Goal: Use online tool/utility: Utilize a website feature to perform a specific function

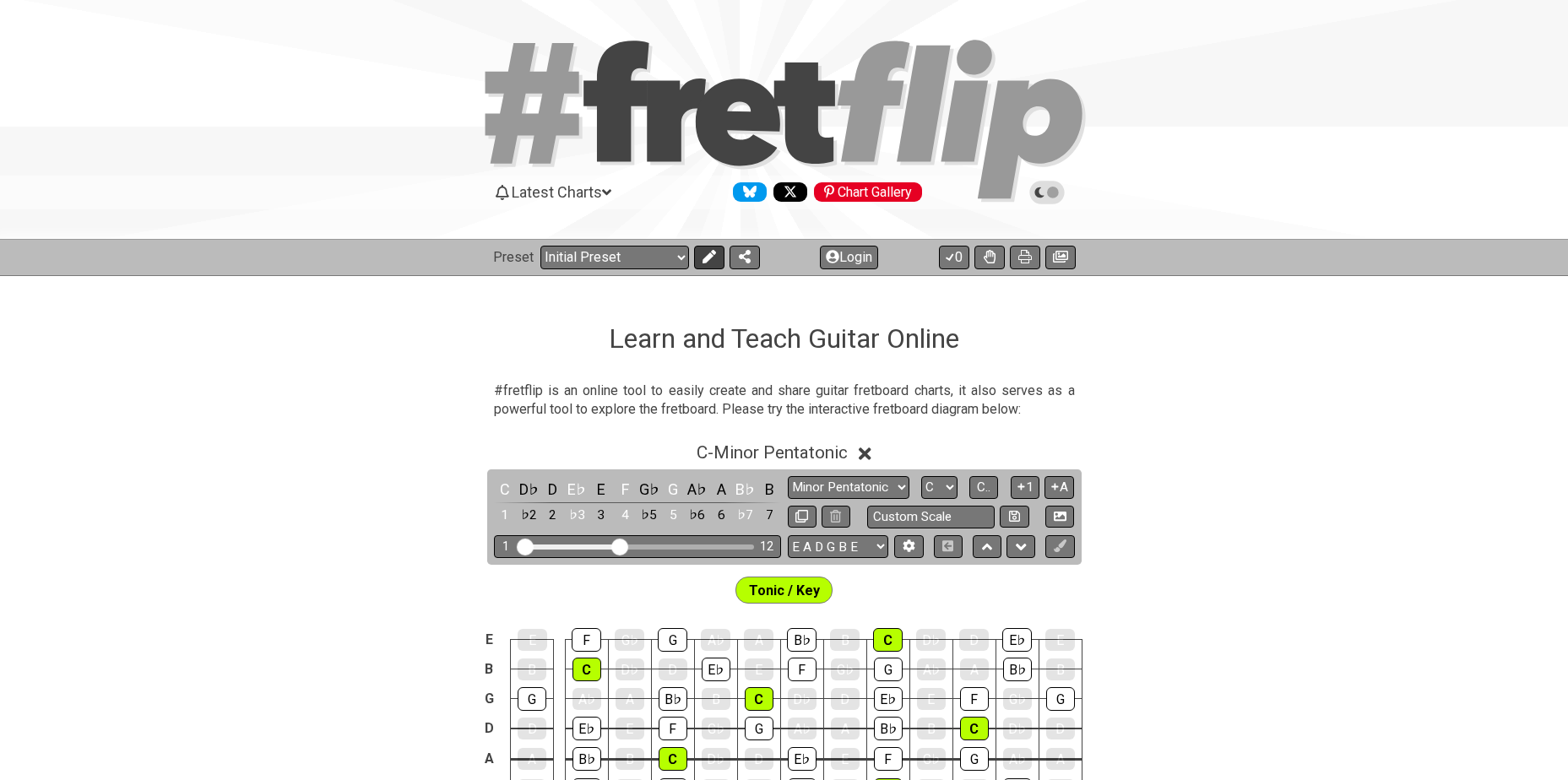
click at [707, 253] on icon at bounding box center [708, 257] width 14 height 14
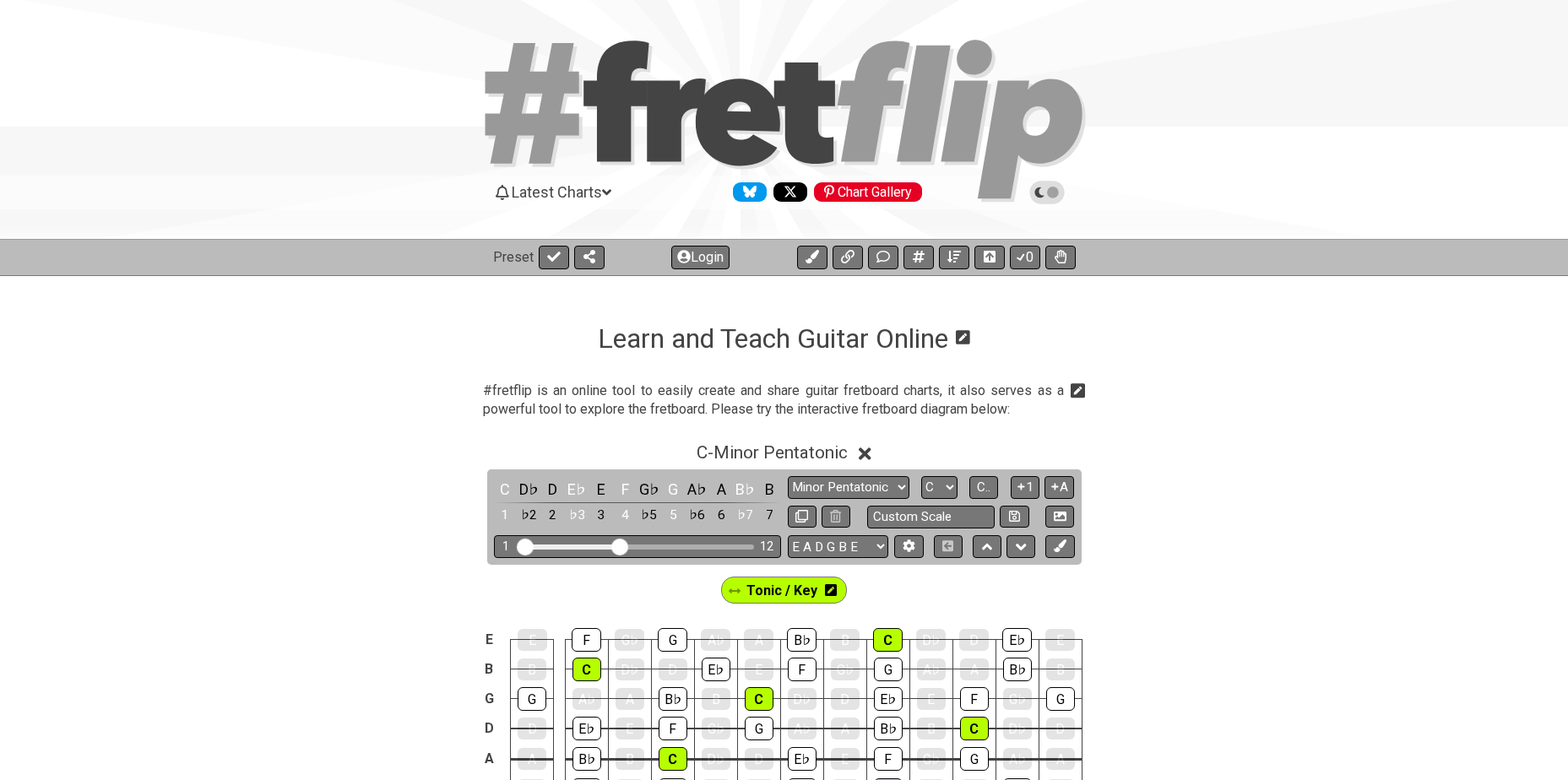
click at [831, 587] on icon at bounding box center [830, 590] width 12 height 12
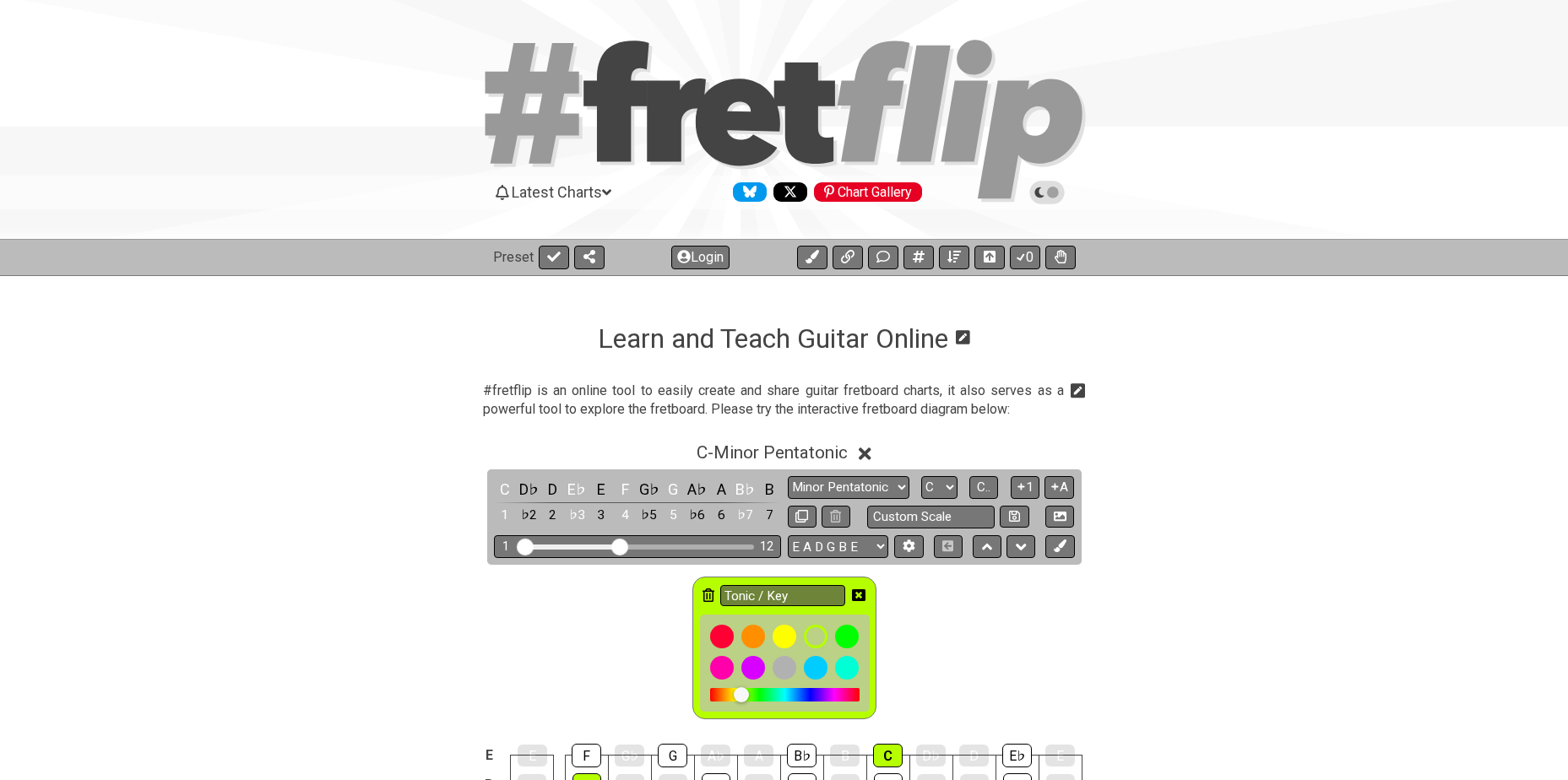
click at [711, 592] on icon at bounding box center [708, 595] width 12 height 14
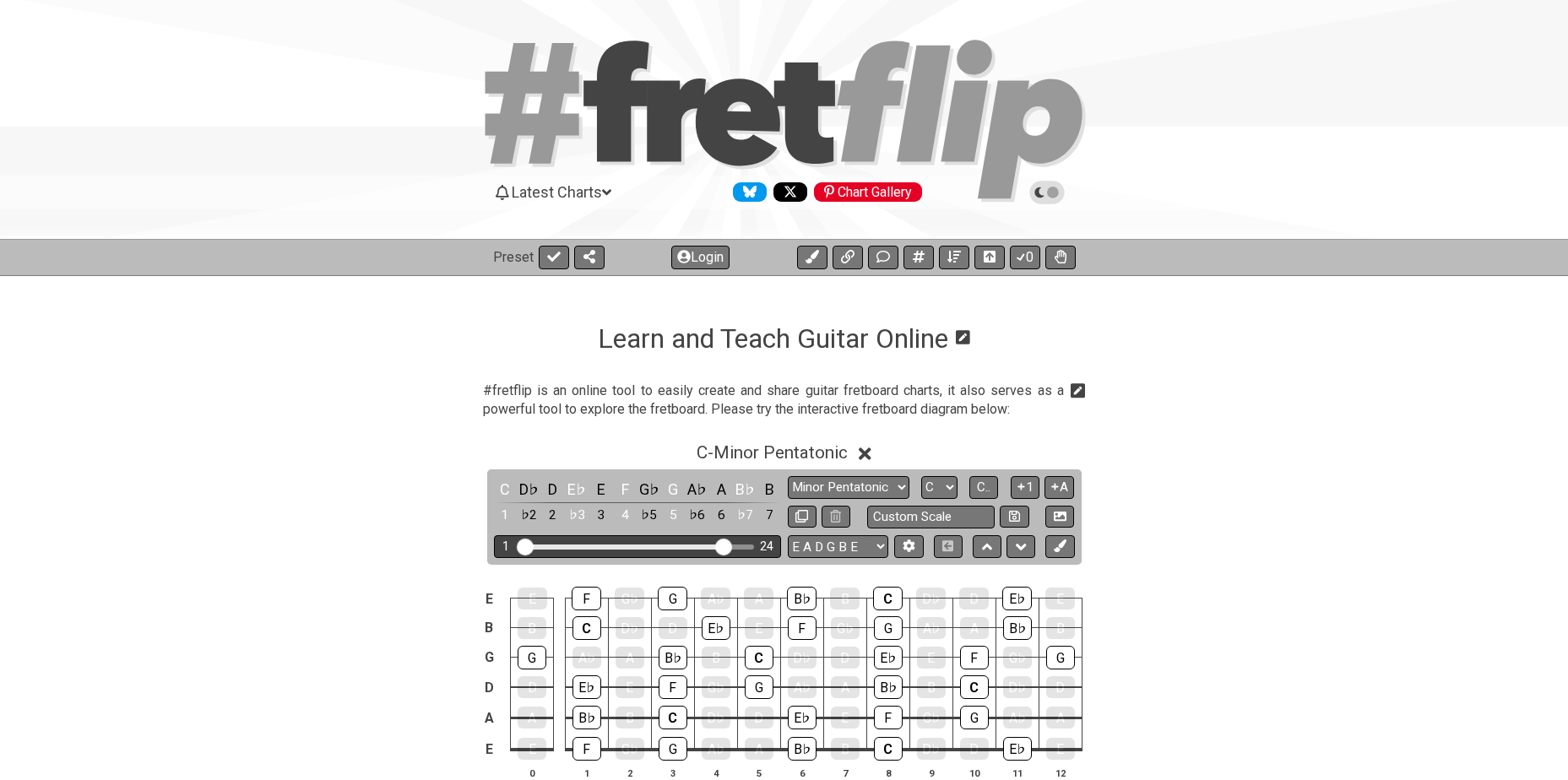
drag, startPoint x: 620, startPoint y: 542, endPoint x: 724, endPoint y: 549, distance: 104.2
click at [724, 545] on input "Visible fret range" at bounding box center [637, 545] width 239 height 0
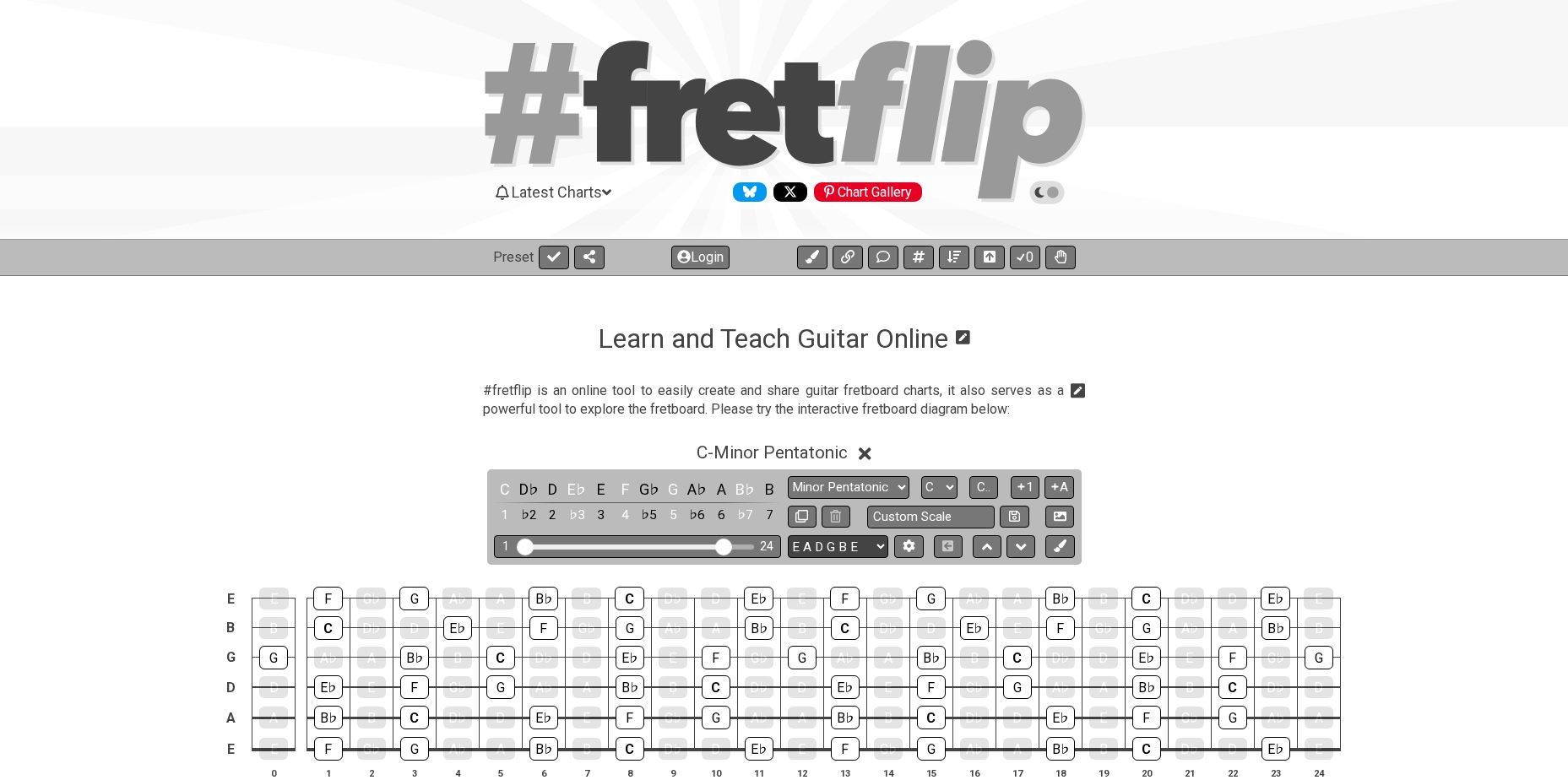
click at [855, 546] on select "E A D G B E E A D G B E E A D G B E B E A D F♯ B A D G C E A D A D G B E E♭ A♭ …" at bounding box center [837, 546] width 101 height 22
select select "A D G C F A D"
click at [787, 536] on select "E A D G B E E A D G B E E A D G B E B E A D F♯ B A D G C E A D A D G B E E♭ A♭ …" at bounding box center [837, 546] width 101 height 22
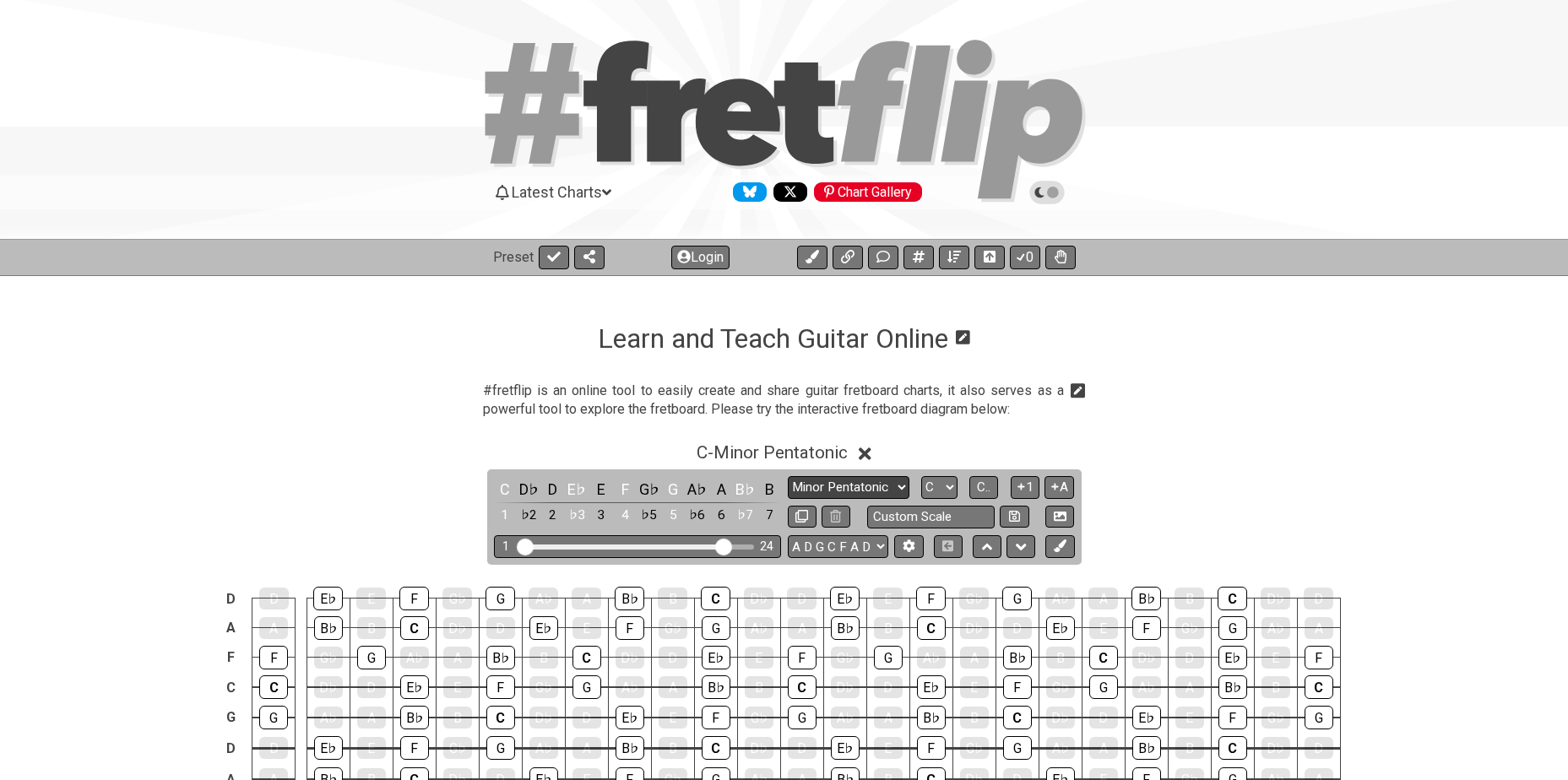
click at [850, 484] on select "Minor Pentatonic Click to edit Minor Pentatonic Major Pentatonic Minor Blues Ma…" at bounding box center [848, 487] width 121 height 22
select select "Major / [PERSON_NAME]"
click at [787, 476] on select "Minor Pentatonic Click to edit Minor Pentatonic Major Pentatonic Minor Blues Ma…" at bounding box center [848, 487] width 121 height 22
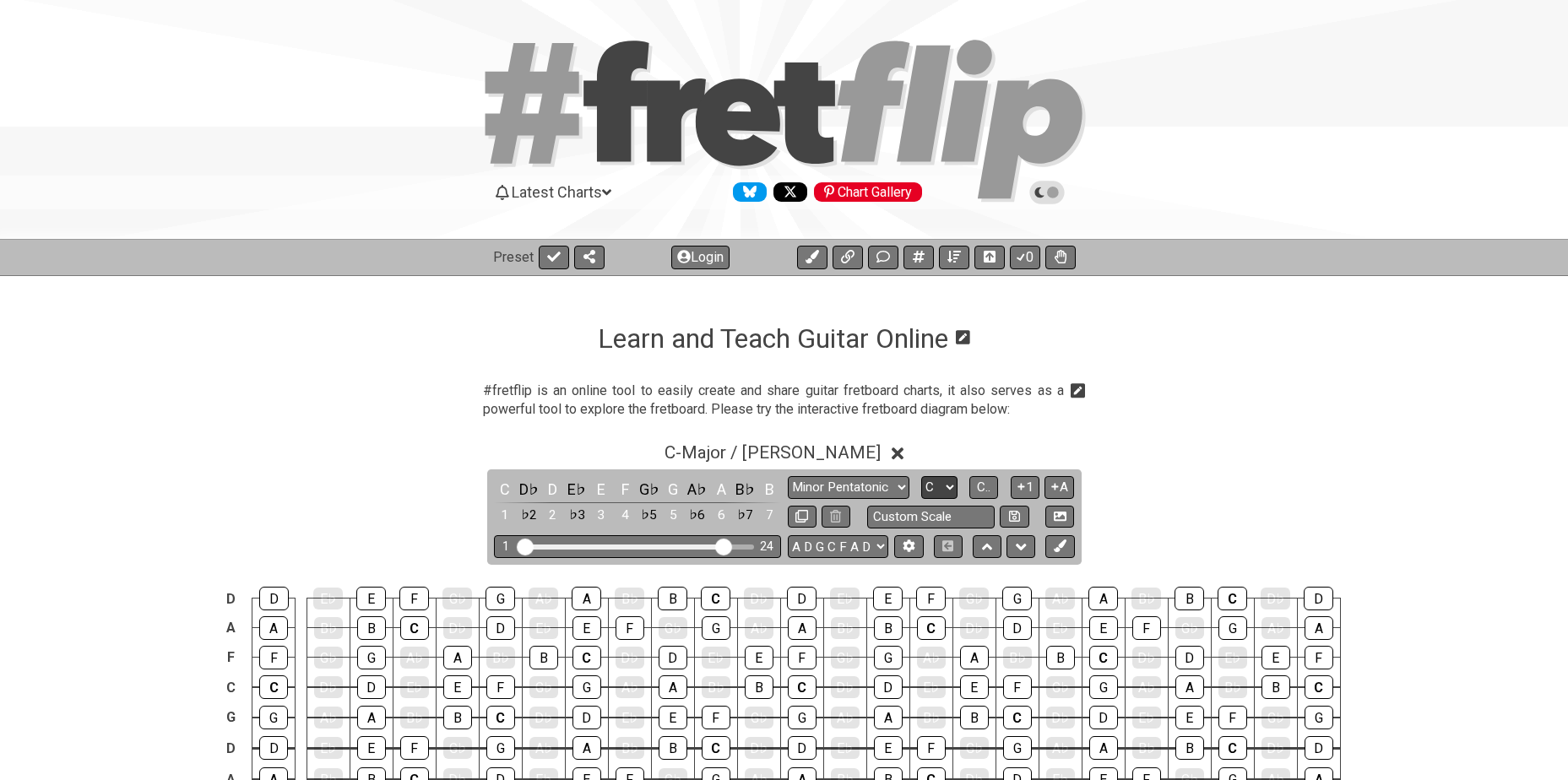
click at [946, 481] on select "A♭ A A♯ B♭ B C C♯ D♭ D D♯ E♭ E F F♯ G♭ G G♯" at bounding box center [939, 487] width 36 height 22
click at [921, 476] on select "A♭ A A♯ B♭ B C C♯ D♭ D D♯ E♭ E F F♯ G♭ G G♯" at bounding box center [939, 487] width 36 height 22
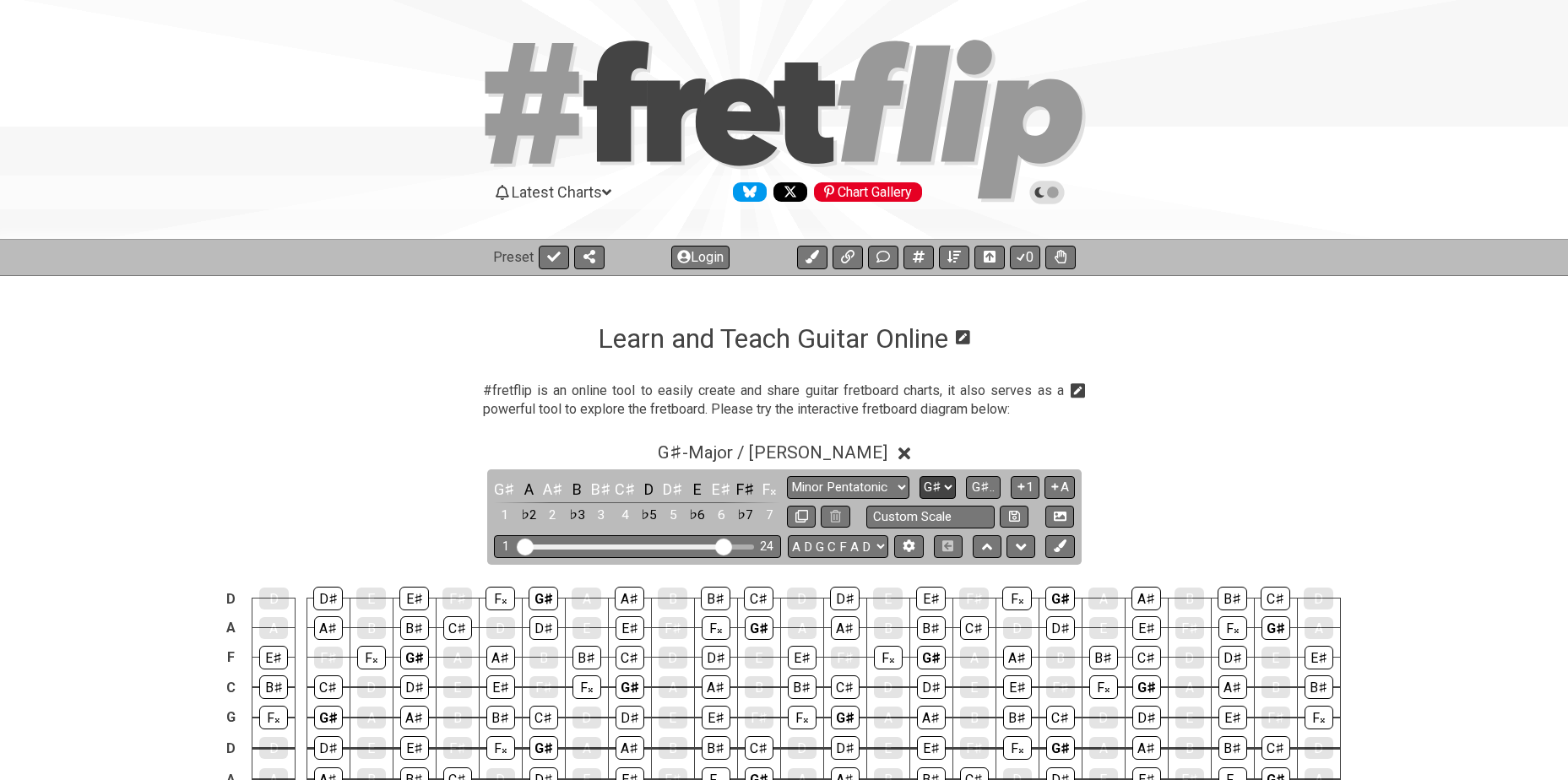
click at [946, 492] on select "A♭ A A♯ B♭ B C C♯ D♭ D D♯ E♭ E F F♯ G♭ G G♯" at bounding box center [937, 487] width 36 height 22
select select "Gb"
click at [919, 476] on select "A♭ A A♯ B♭ B C C♯ D♭ D D♯ E♭ E F F♯ G♭ G G♯" at bounding box center [937, 487] width 36 height 22
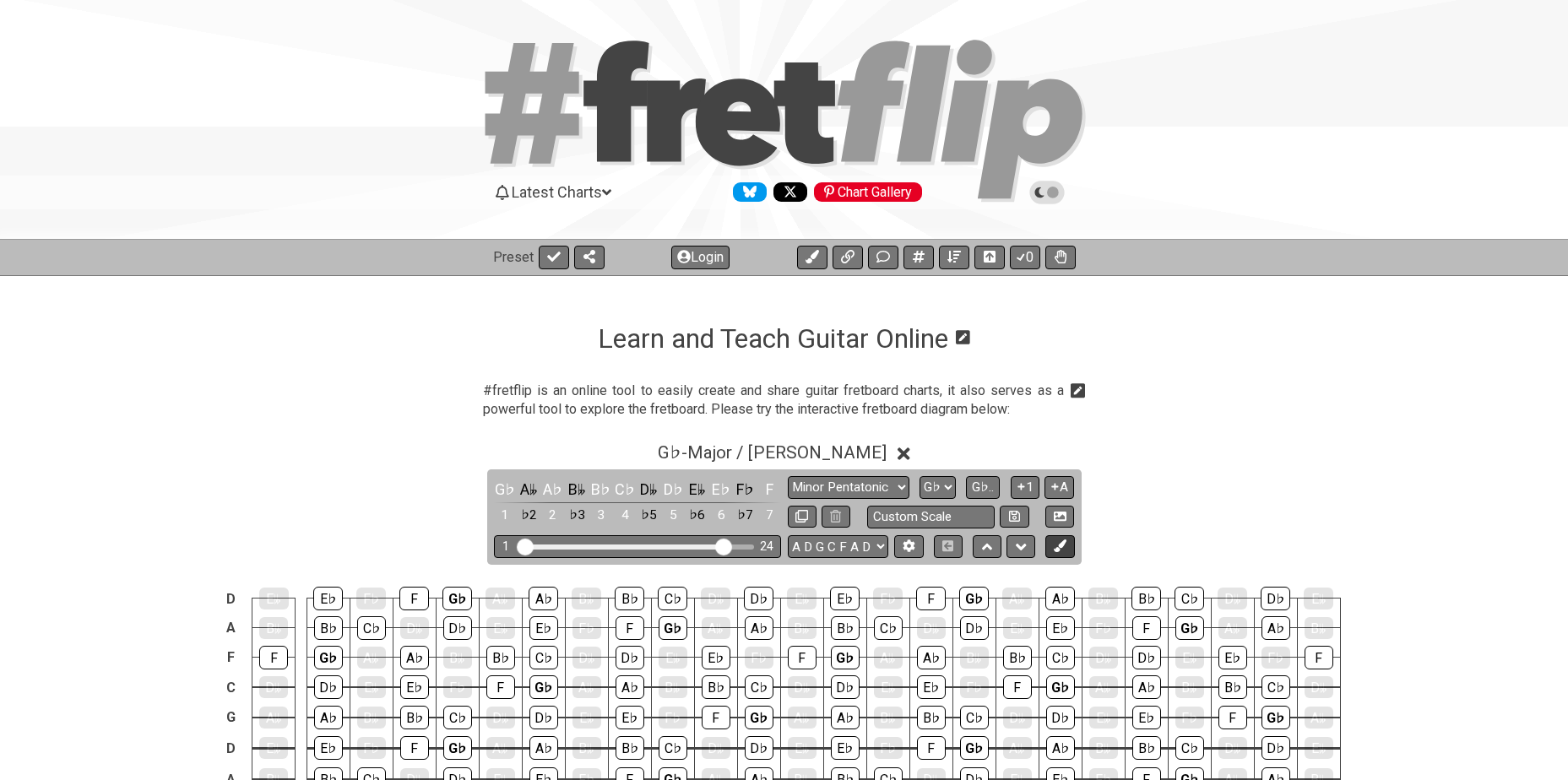
click at [1065, 548] on icon at bounding box center [1059, 545] width 13 height 13
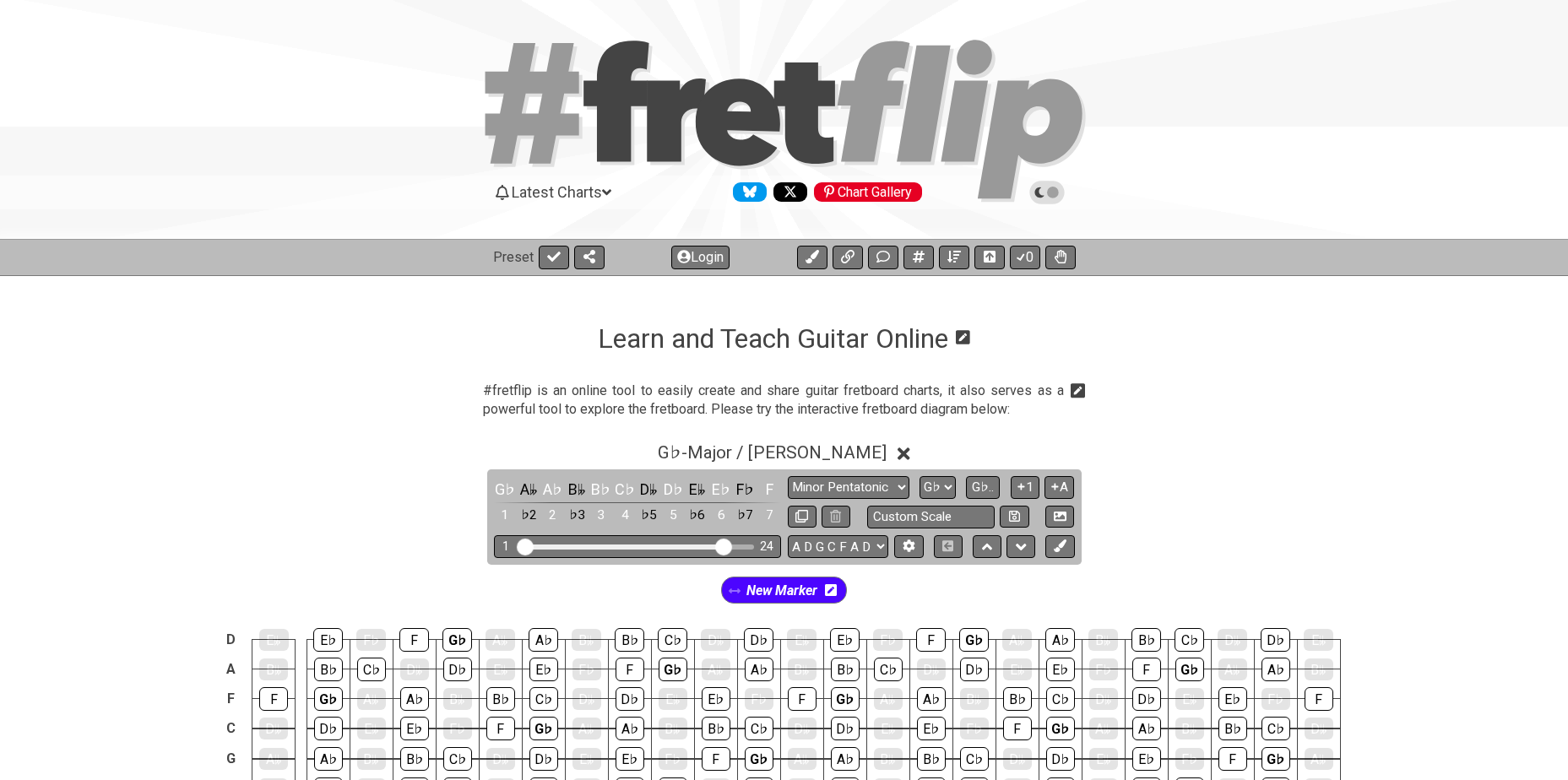
click at [832, 592] on icon at bounding box center [830, 590] width 12 height 12
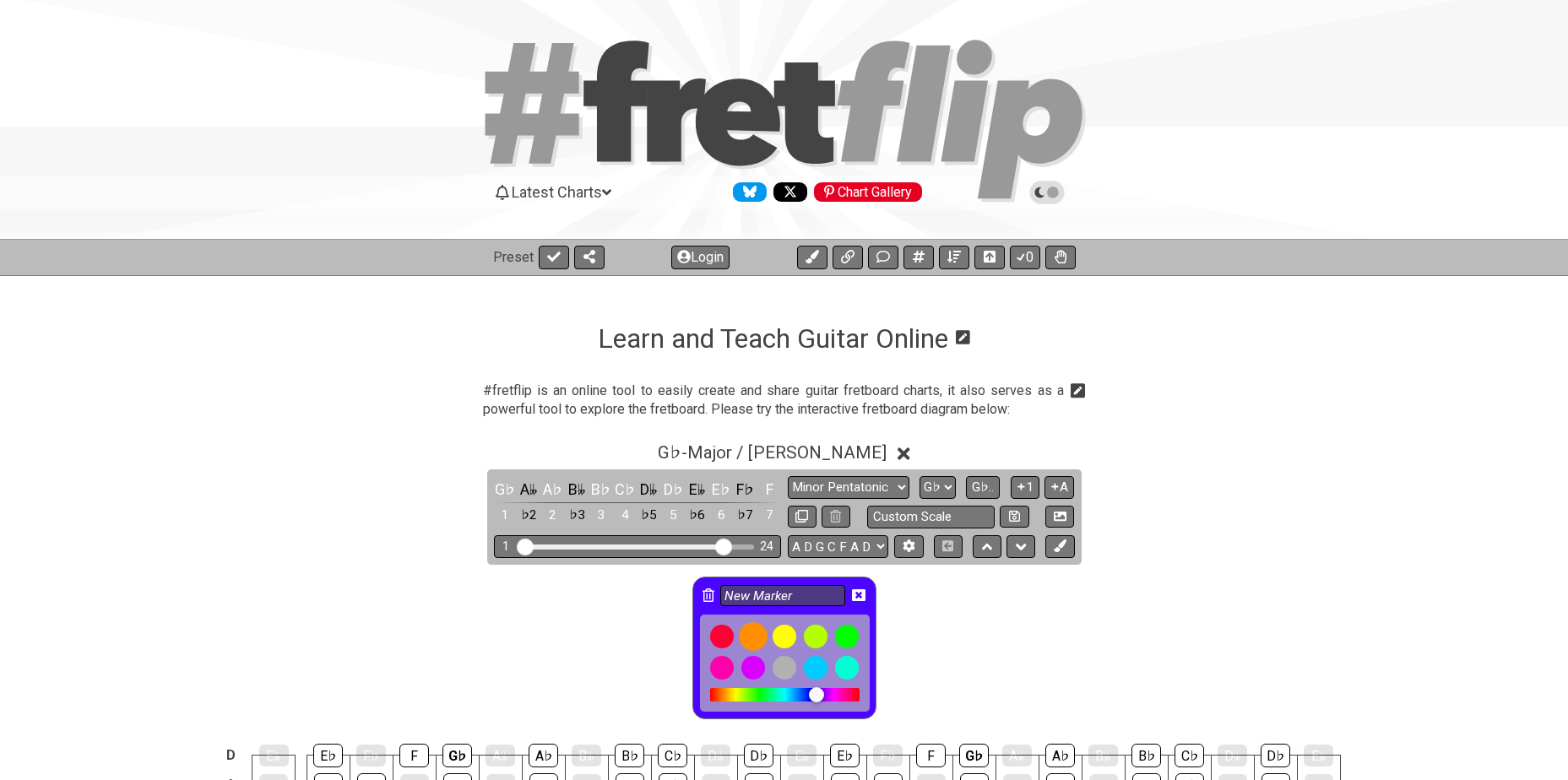
click at [754, 631] on div at bounding box center [752, 636] width 28 height 28
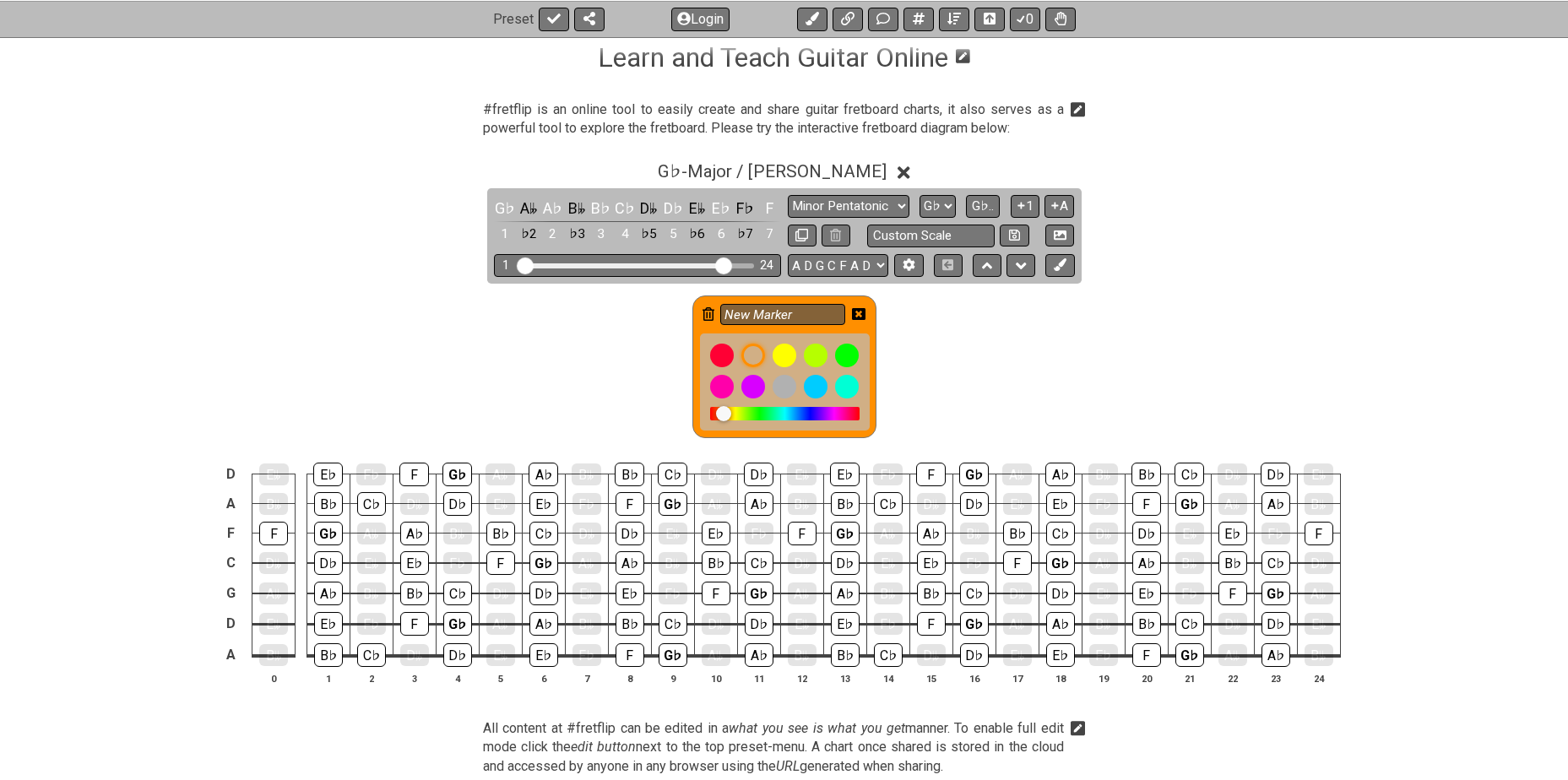
scroll to position [338, 0]
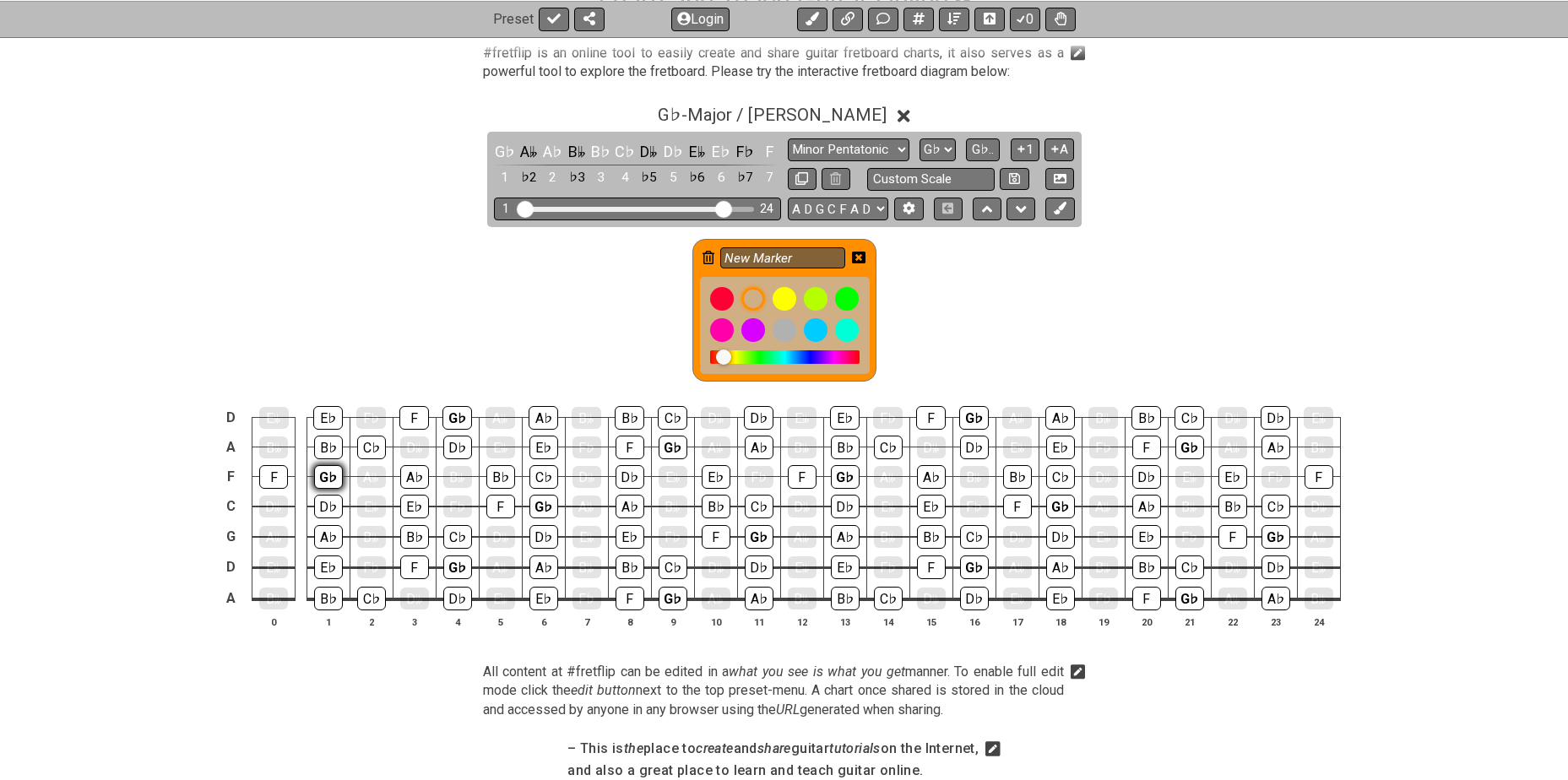
click at [338, 480] on div "G♭" at bounding box center [327, 477] width 28 height 23
click at [451, 566] on div "G♭" at bounding box center [457, 568] width 28 height 23
click at [450, 417] on div "G♭" at bounding box center [457, 418] width 29 height 23
click at [542, 508] on div "G♭" at bounding box center [543, 506] width 28 height 23
click at [670, 591] on div "G♭" at bounding box center [672, 599] width 28 height 23
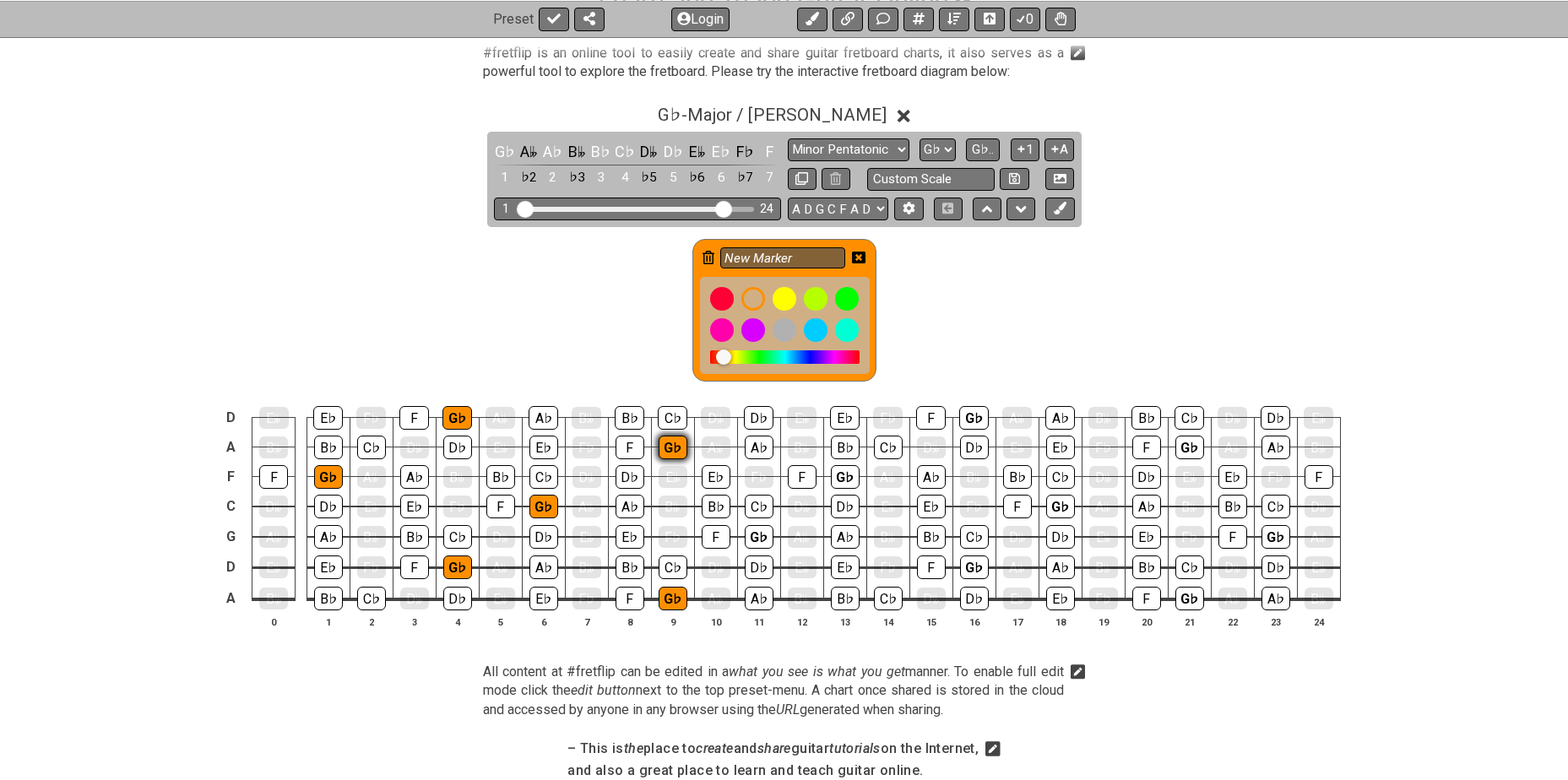
click at [668, 445] on div "G♭" at bounding box center [672, 448] width 28 height 23
click at [770, 538] on div "G♭" at bounding box center [758, 538] width 28 height 23
click at [841, 477] on div "G♭" at bounding box center [844, 477] width 28 height 23
click at [969, 566] on div "G♭" at bounding box center [974, 568] width 28 height 23
click at [977, 421] on div "G♭" at bounding box center [974, 418] width 29 height 23
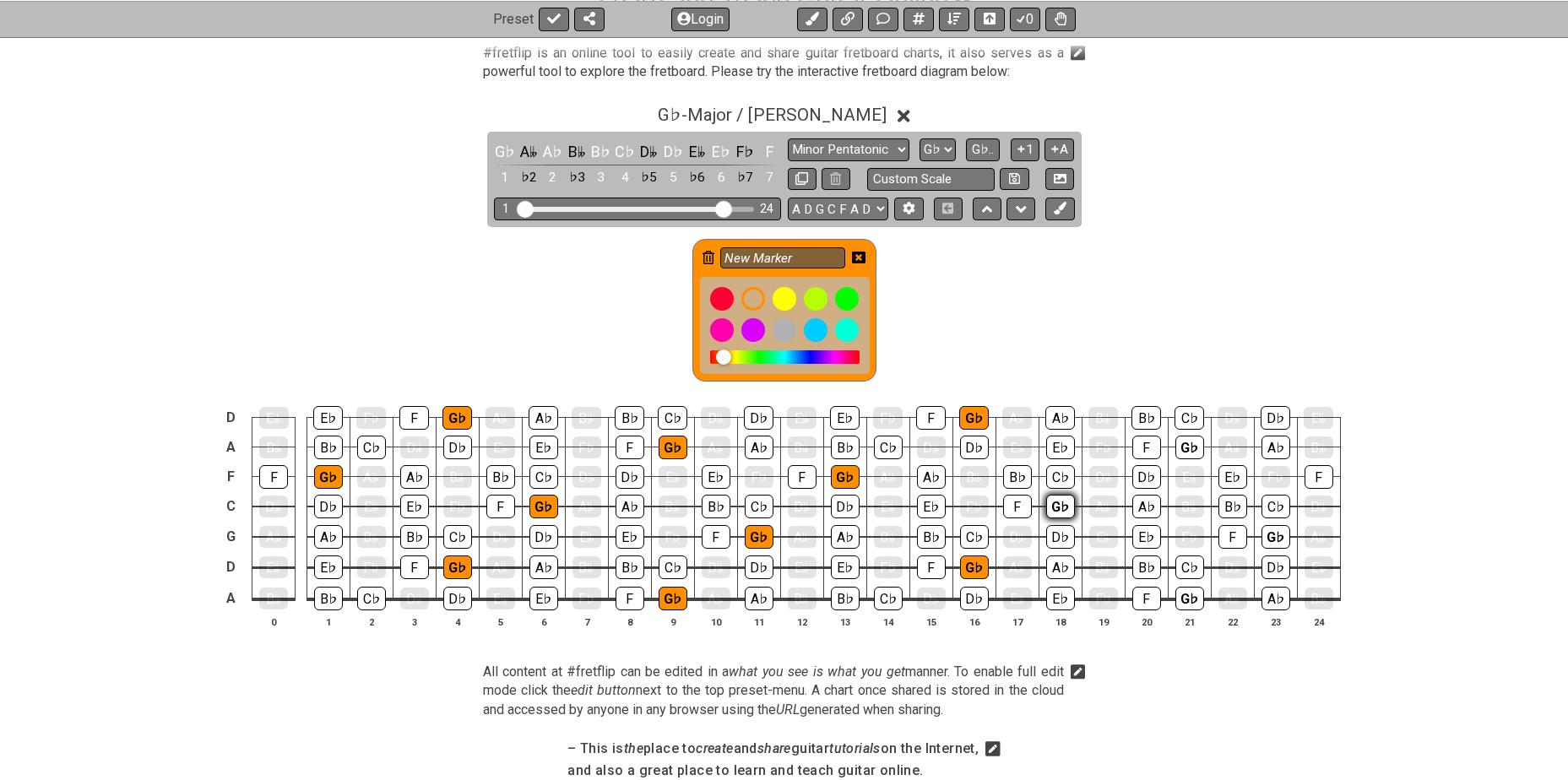
click at [1060, 501] on div "G♭" at bounding box center [1060, 506] width 28 height 23
click at [1191, 592] on div "G♭" at bounding box center [1189, 599] width 28 height 23
drag, startPoint x: 1178, startPoint y: 431, endPoint x: 1186, endPoint y: 451, distance: 21.5
click at [1178, 432] on td "G♭" at bounding box center [1189, 432] width 43 height 29
click at [1187, 451] on div "G♭" at bounding box center [1189, 448] width 28 height 23
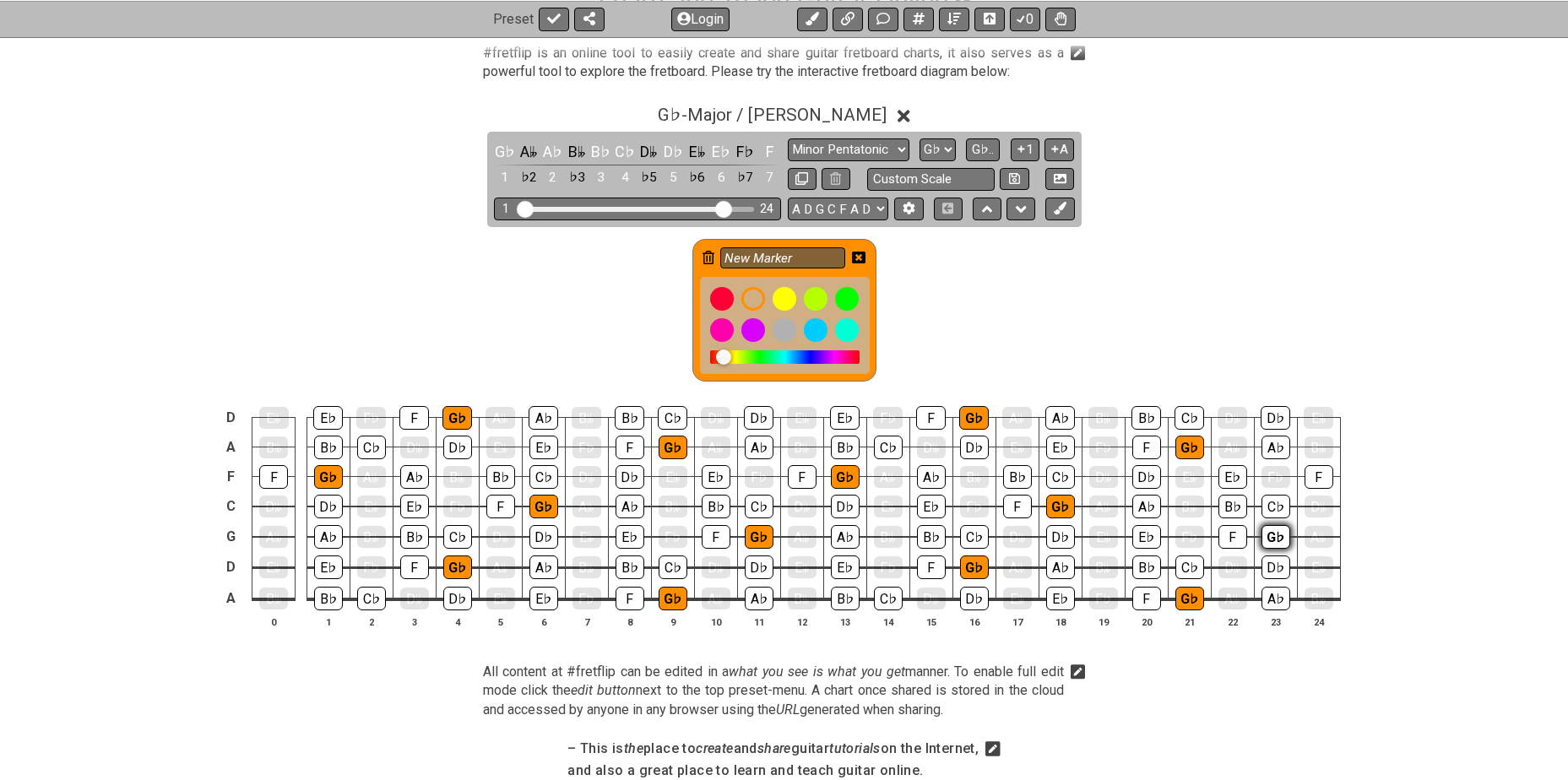
click at [1278, 540] on div "G♭" at bounding box center [1275, 538] width 28 height 23
click at [861, 255] on icon at bounding box center [859, 258] width 14 height 14
